Goal: Task Accomplishment & Management: Manage account settings

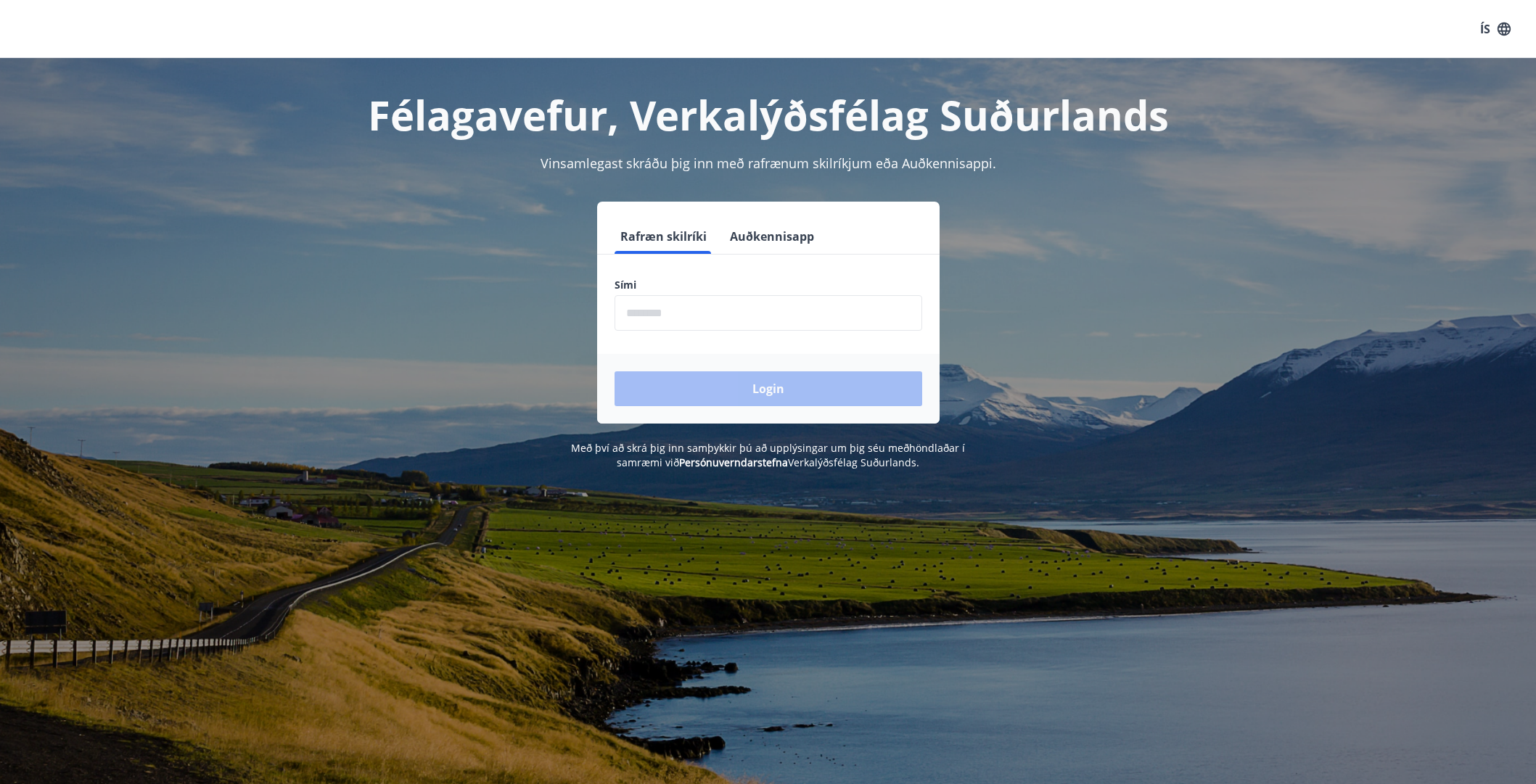
scroll to position [1, 0]
click at [677, 301] on input "phone" at bounding box center [768, 312] width 308 height 36
type input "********"
click at [743, 391] on button "Login" at bounding box center [768, 388] width 308 height 35
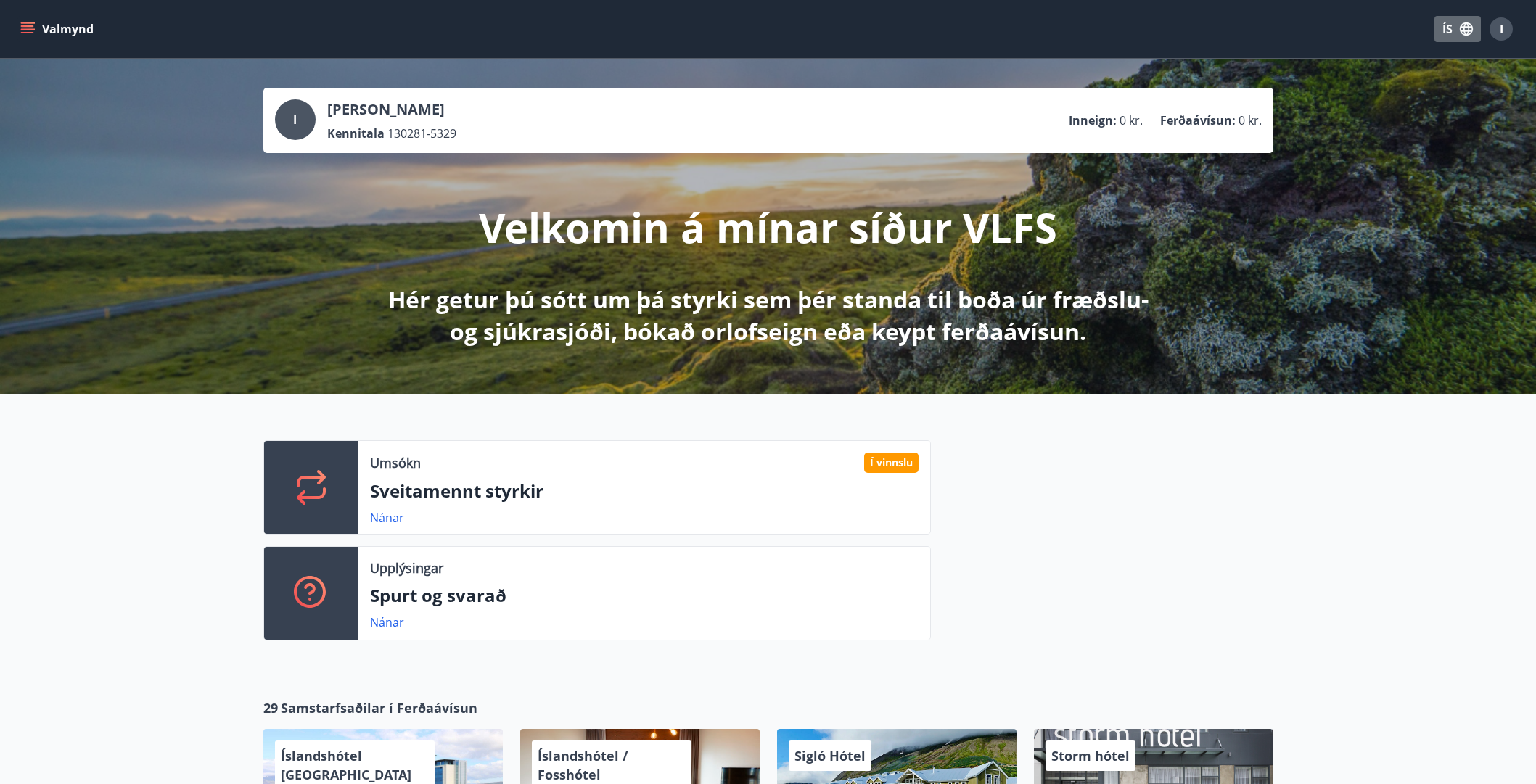
click at [1449, 31] on button "ÍS" at bounding box center [1458, 28] width 47 height 26
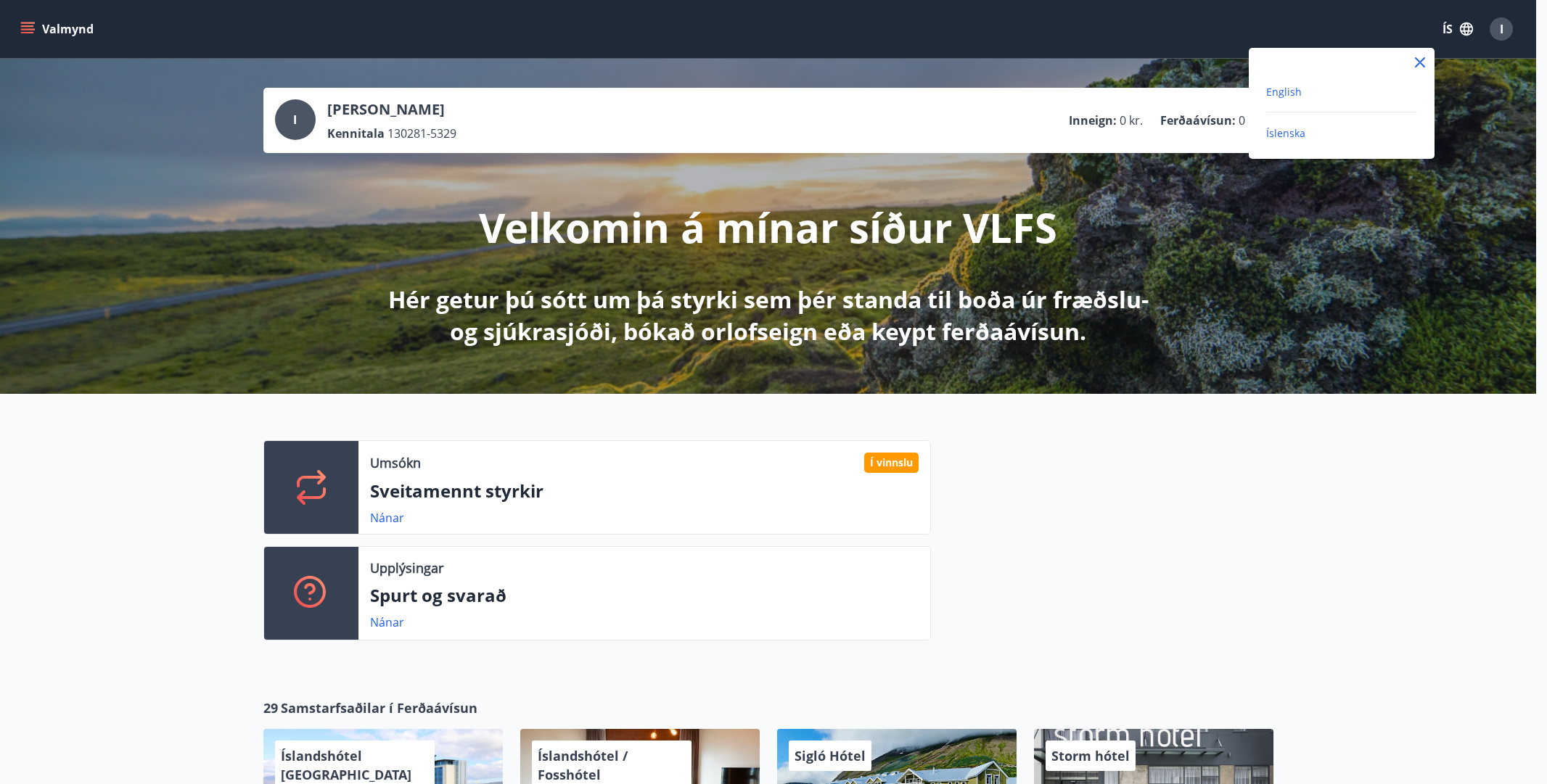
click at [1287, 93] on span "English" at bounding box center [1284, 92] width 36 height 14
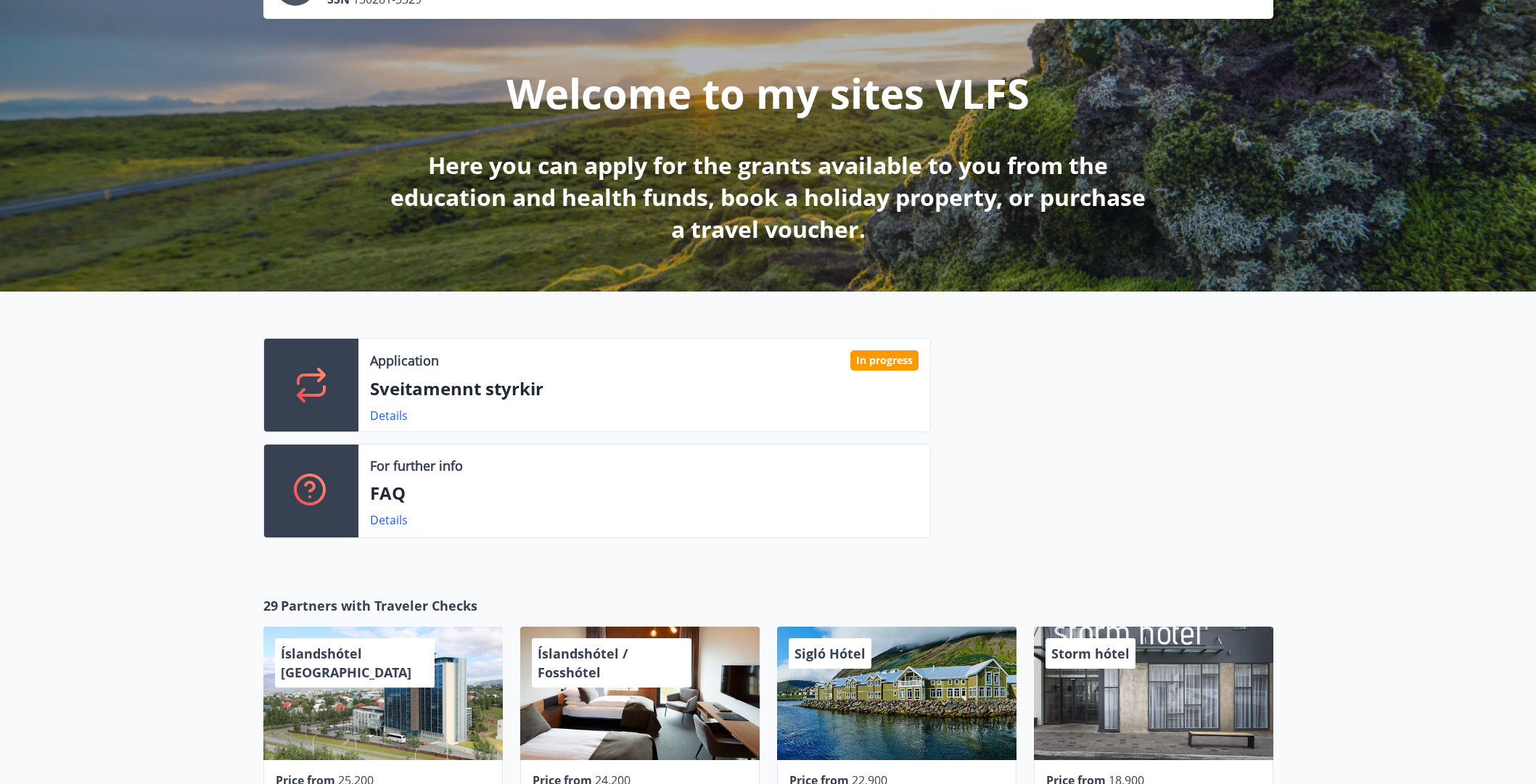
scroll to position [149, 0]
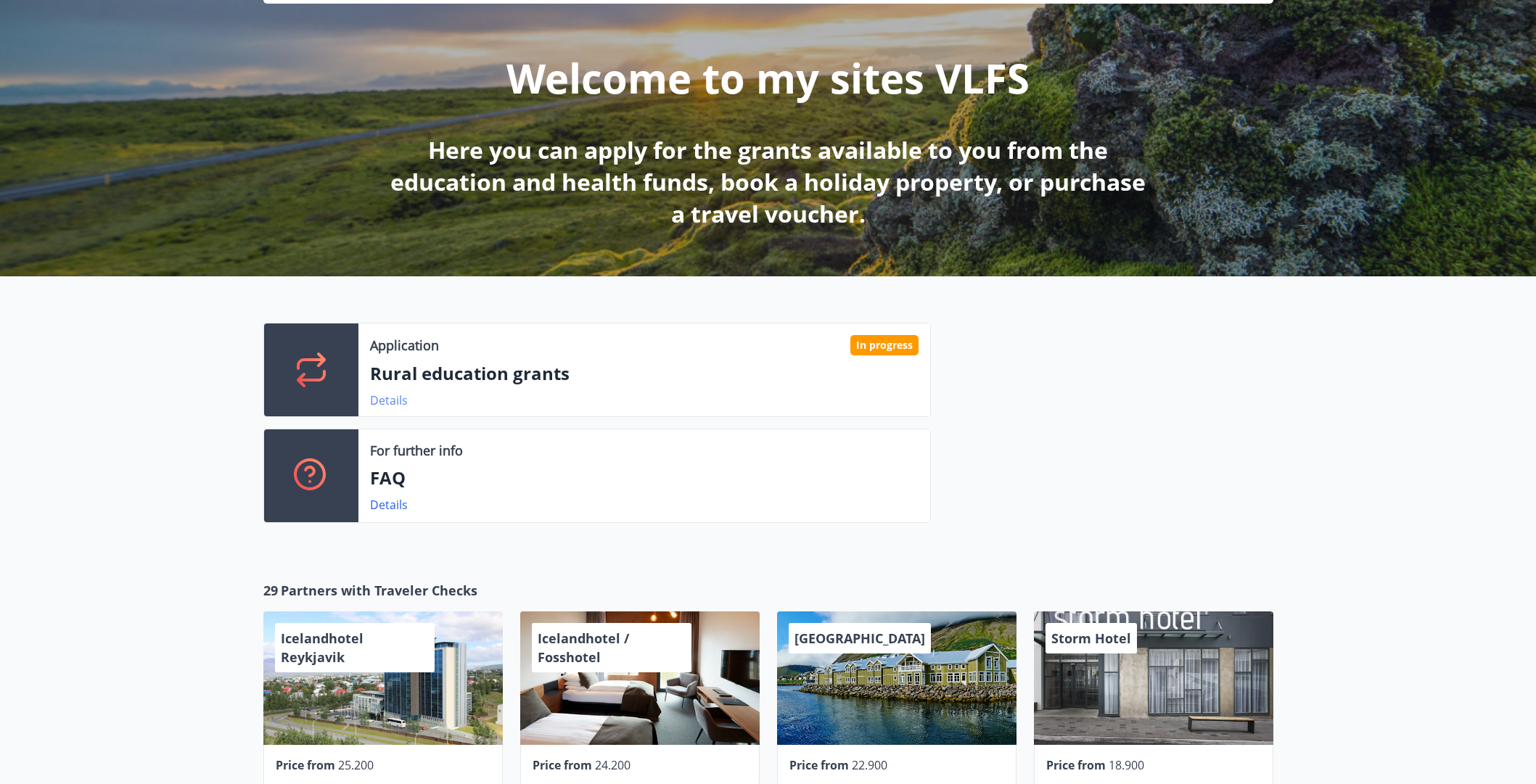
click at [378, 402] on link "Details" at bounding box center [389, 400] width 38 height 16
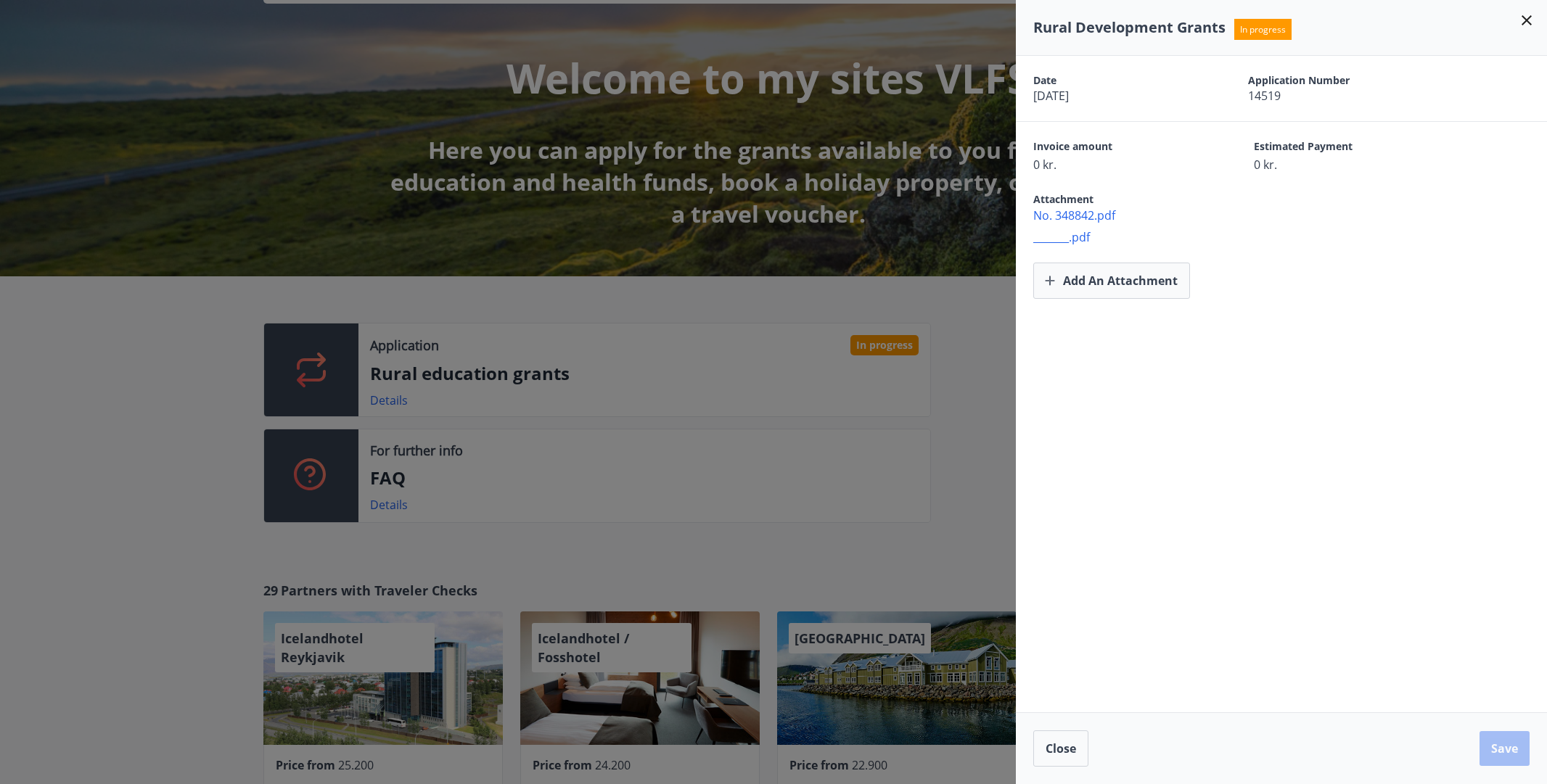
click at [1528, 21] on icon at bounding box center [1527, 20] width 10 height 10
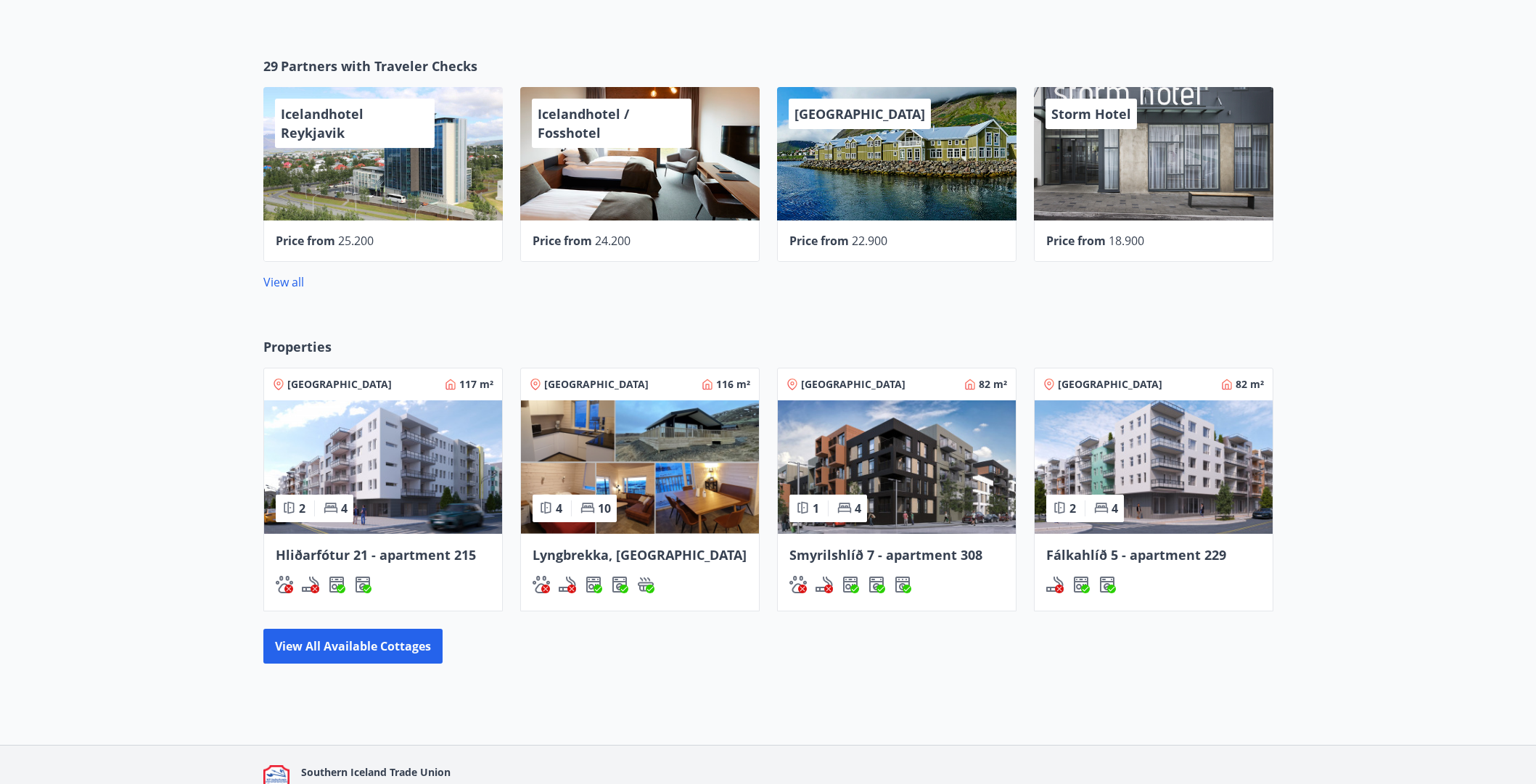
scroll to position [699, 0]
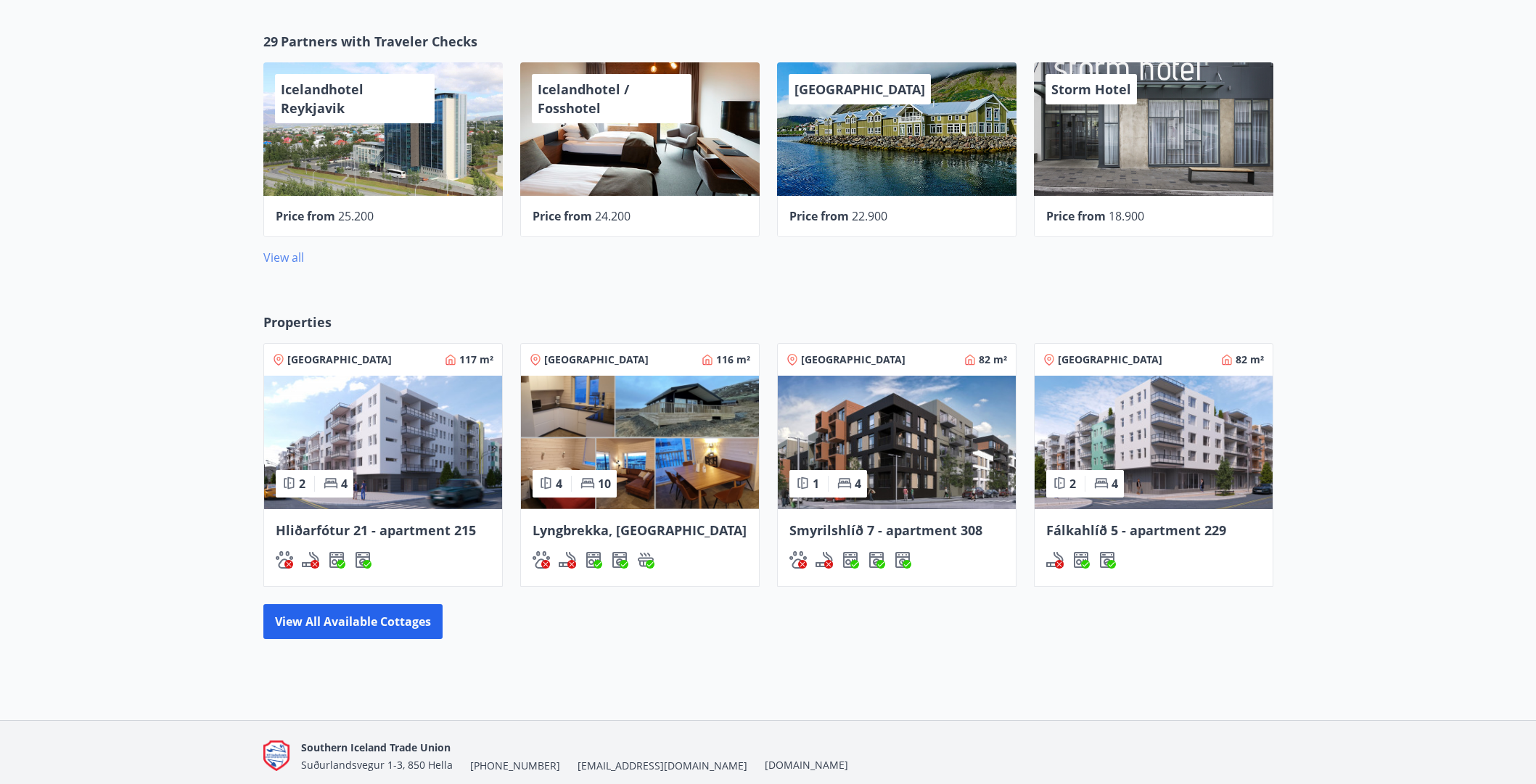
click at [287, 258] on link "View all" at bounding box center [283, 257] width 40 height 16
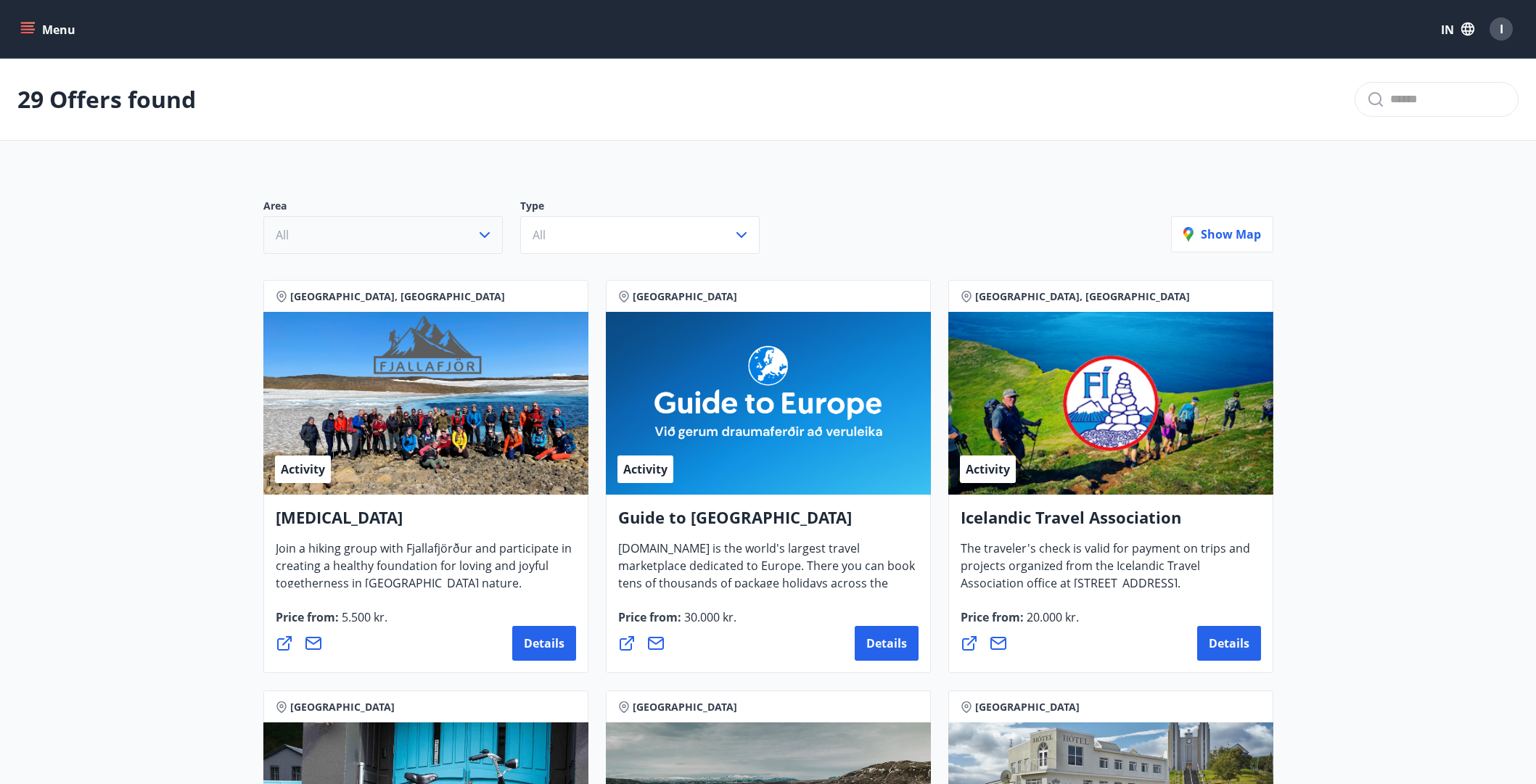
click at [482, 237] on icon "button" at bounding box center [484, 235] width 10 height 6
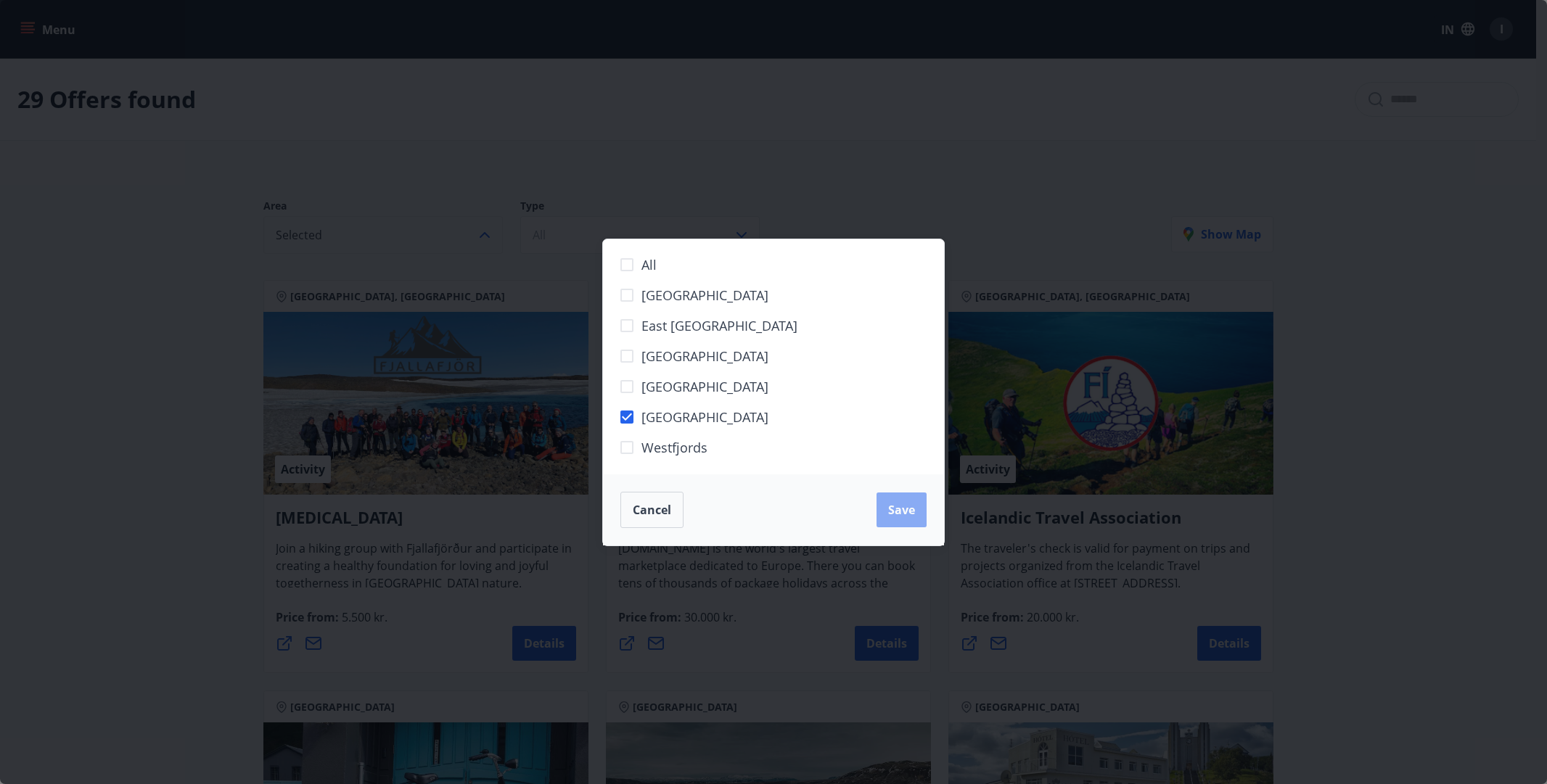
click at [910, 513] on font "Save" at bounding box center [901, 510] width 27 height 16
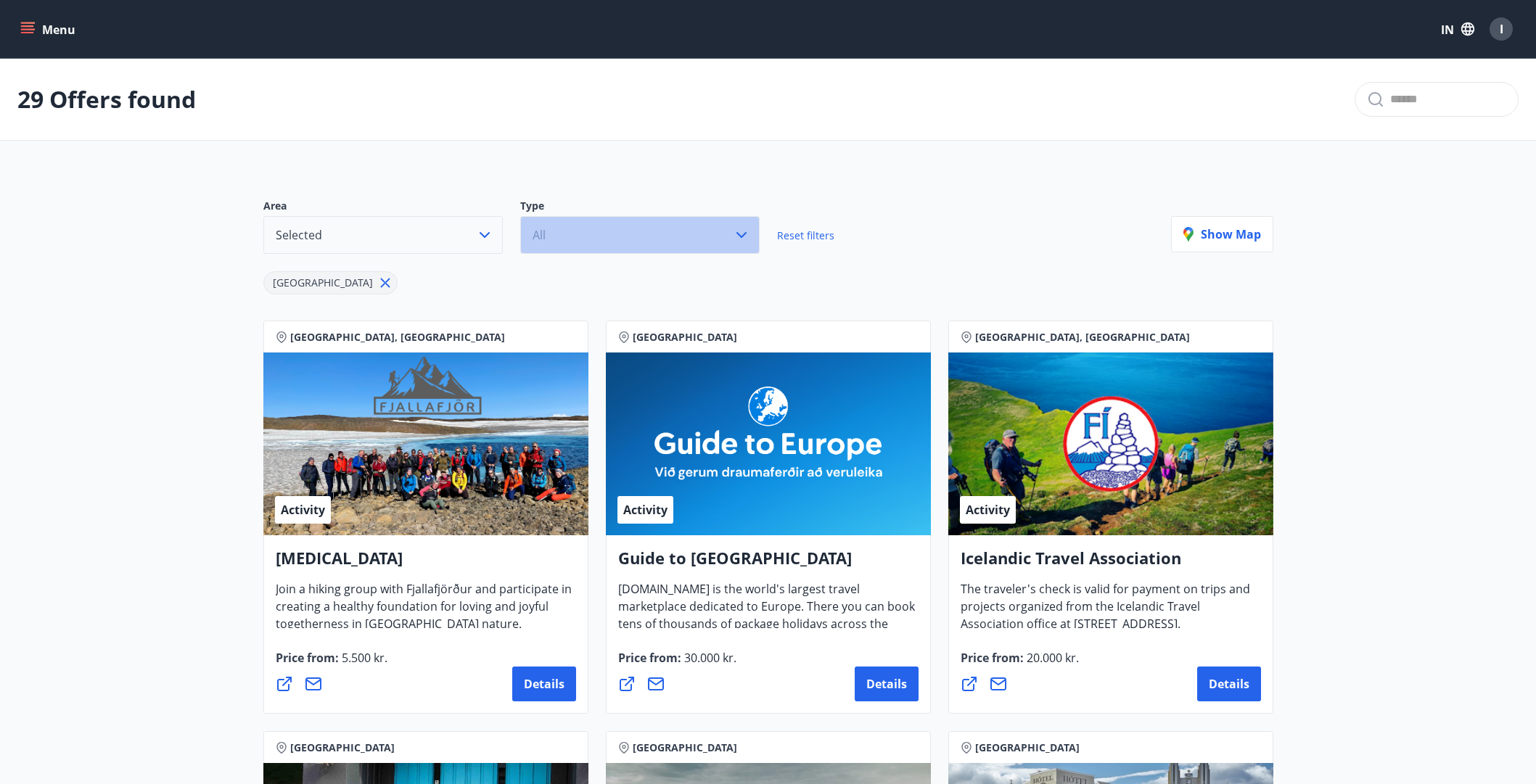
click at [591, 242] on button "All" at bounding box center [639, 235] width 239 height 38
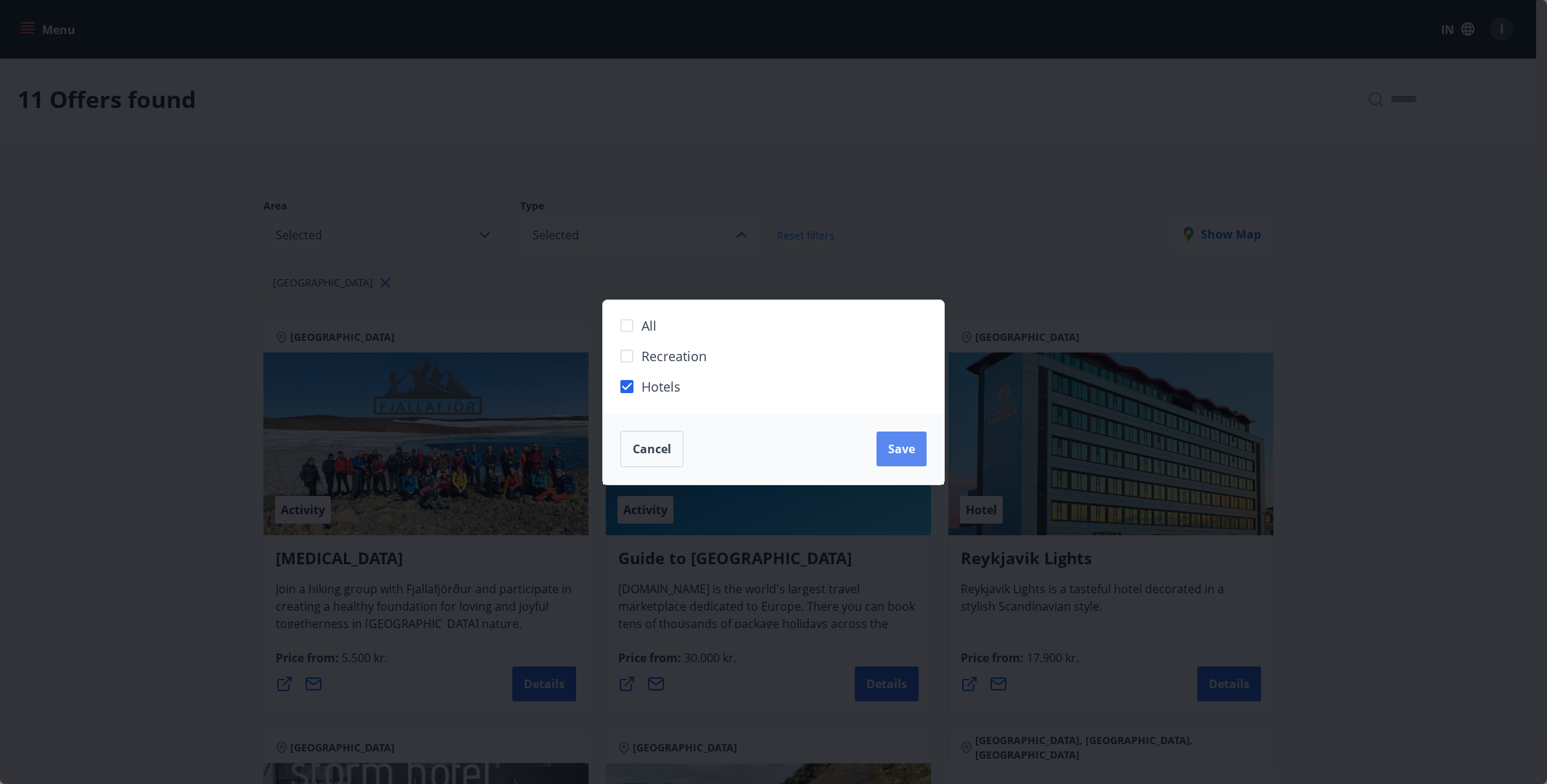
click at [900, 447] on font "Save" at bounding box center [901, 448] width 27 height 16
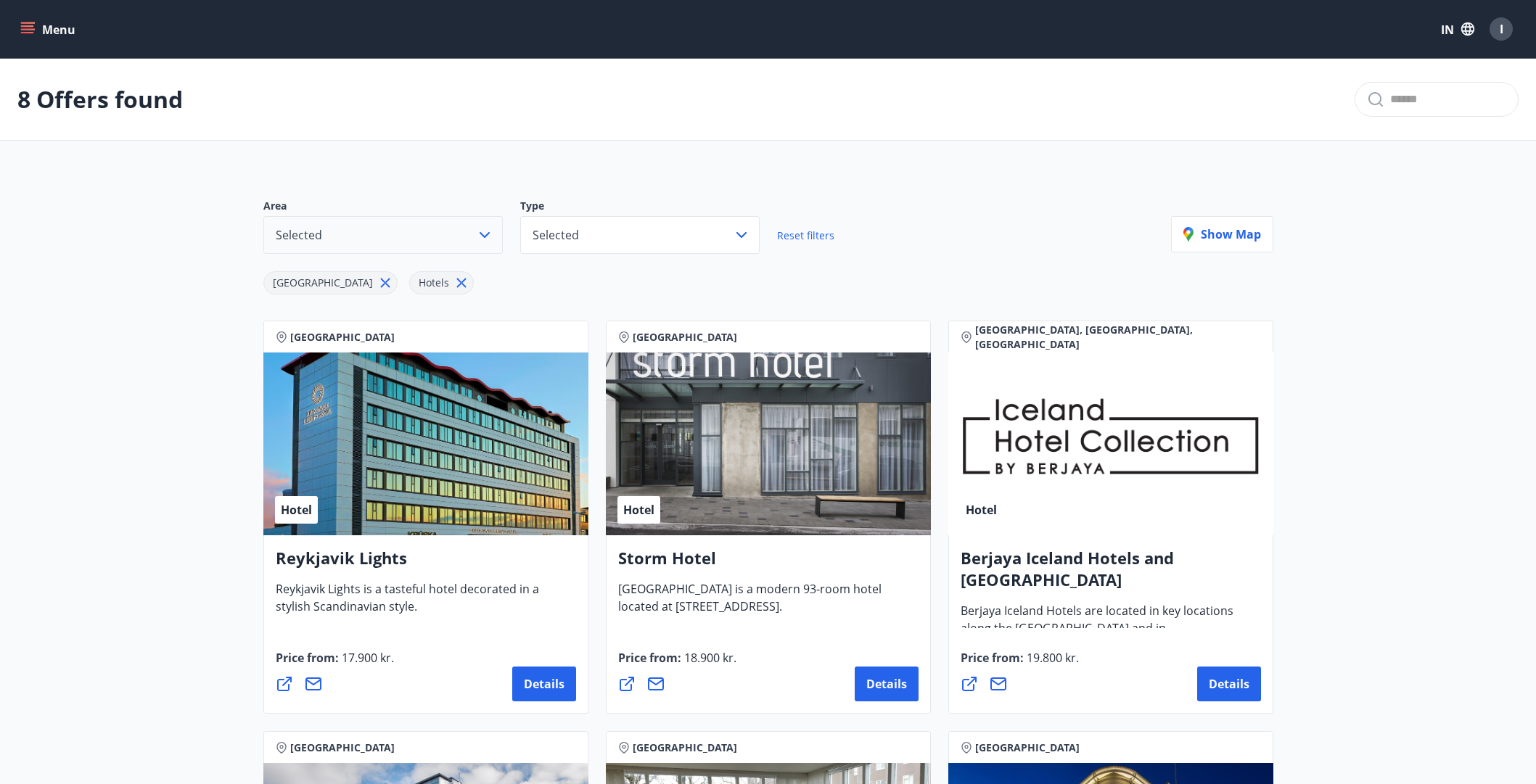
click at [1500, 23] on font "I" at bounding box center [1502, 28] width 4 height 16
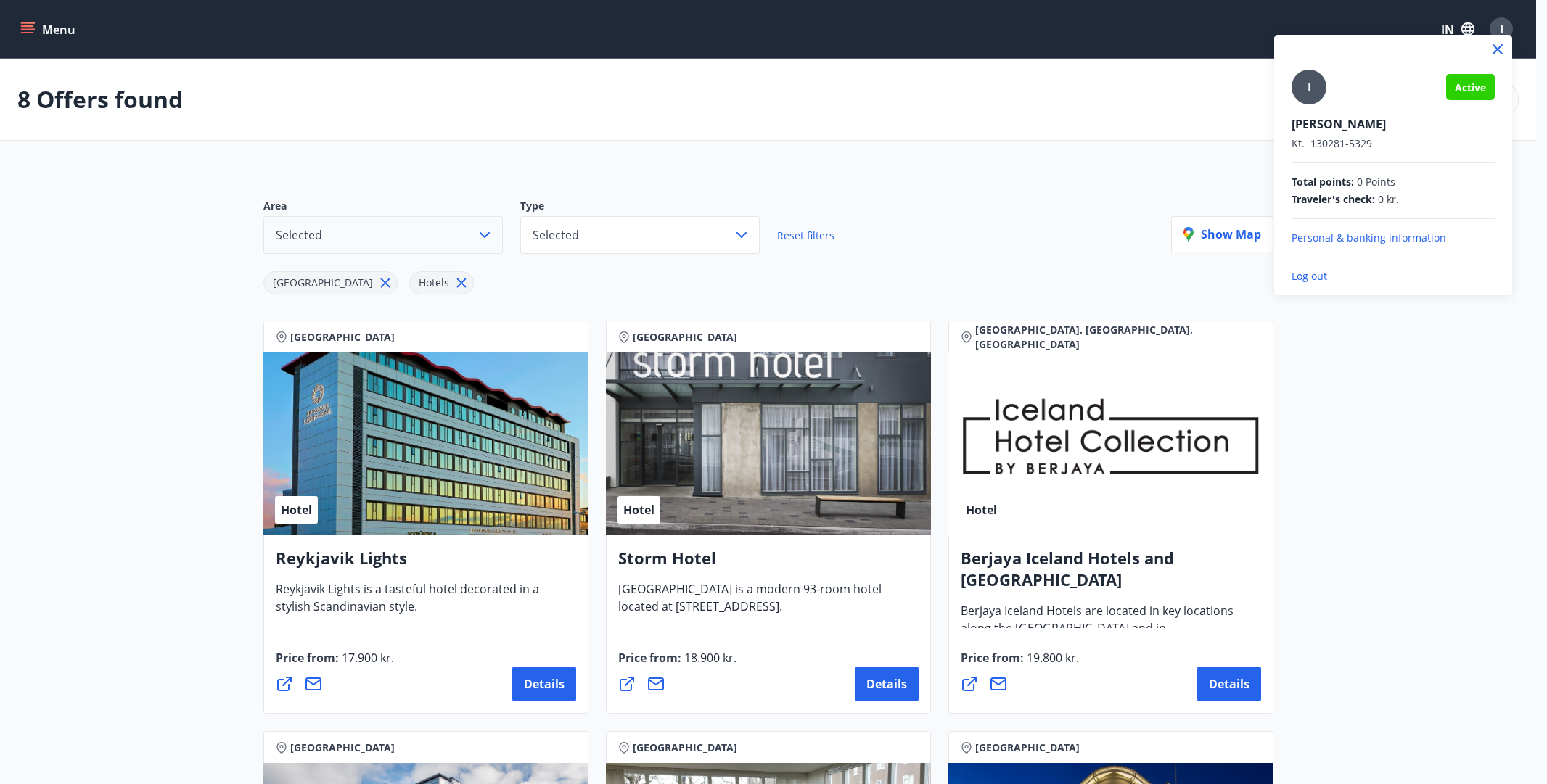
click at [1316, 280] on p "Log out" at bounding box center [1394, 277] width 204 height 15
